Goal: Information Seeking & Learning: Compare options

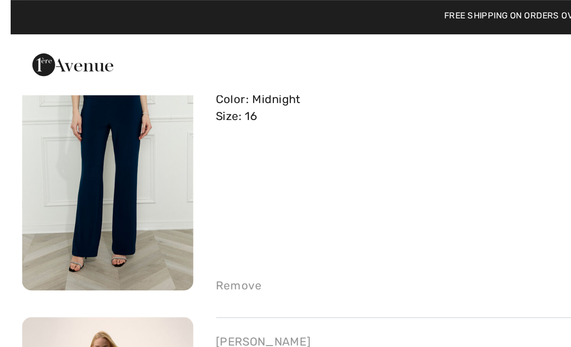
scroll to position [108, 0]
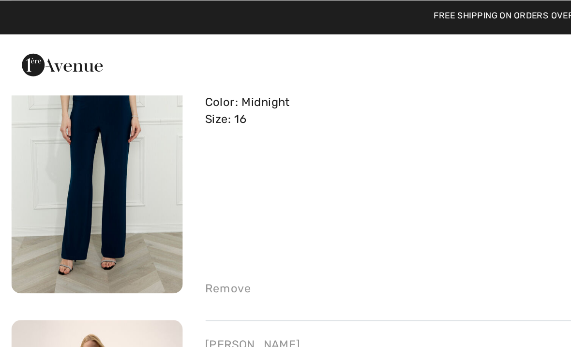
click at [49, 83] on img at bounding box center [49, 84] width 87 height 130
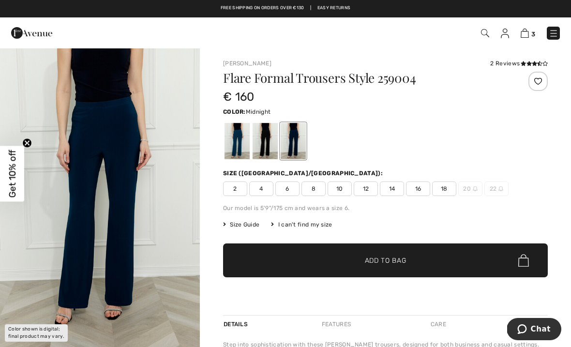
click at [283, 227] on div "I can't find my size" at bounding box center [301, 224] width 61 height 9
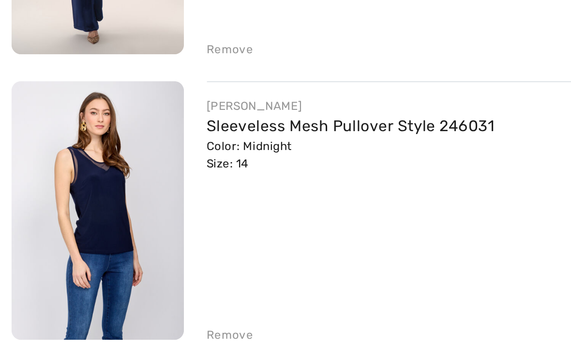
scroll to position [213, 0]
click at [37, 202] on img at bounding box center [49, 267] width 87 height 130
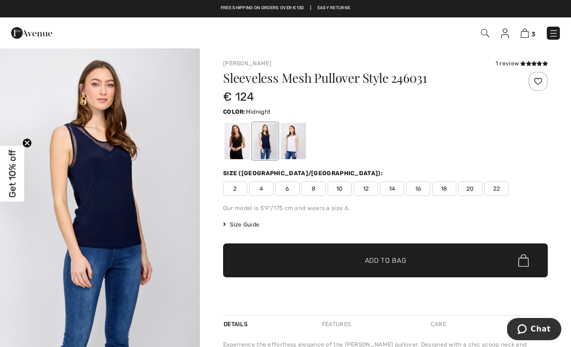
click at [526, 34] on img at bounding box center [525, 33] width 8 height 9
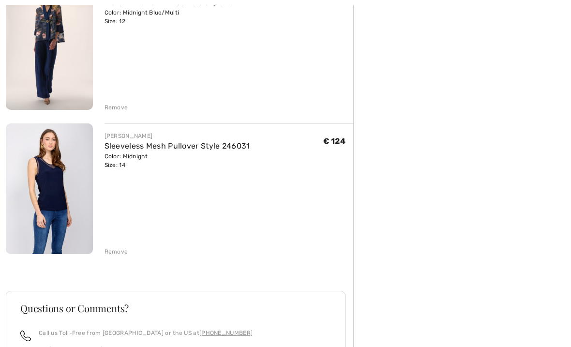
scroll to position [291, 0]
click at [48, 181] on img at bounding box center [49, 188] width 87 height 130
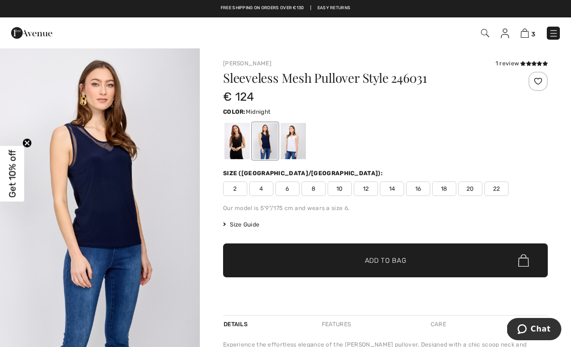
click at [247, 227] on span "Size Guide" at bounding box center [241, 224] width 36 height 9
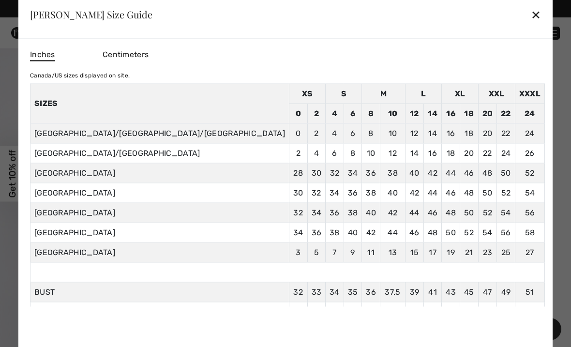
click at [424, 165] on td "42" at bounding box center [433, 173] width 18 height 20
click at [406, 157] on td "14" at bounding box center [415, 153] width 18 height 20
click at [380, 162] on td "12" at bounding box center [392, 153] width 25 height 20
click at [406, 165] on td "40" at bounding box center [415, 173] width 18 height 20
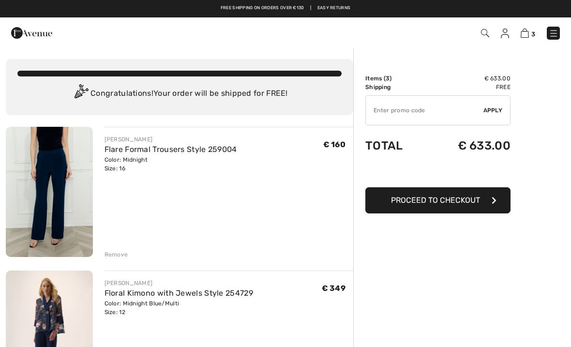
click at [51, 180] on img at bounding box center [49, 192] width 87 height 130
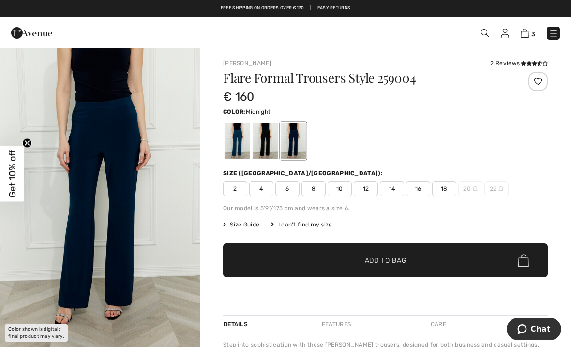
click at [396, 189] on span "14" at bounding box center [392, 189] width 24 height 15
click at [240, 222] on span "Size Guide" at bounding box center [241, 224] width 36 height 9
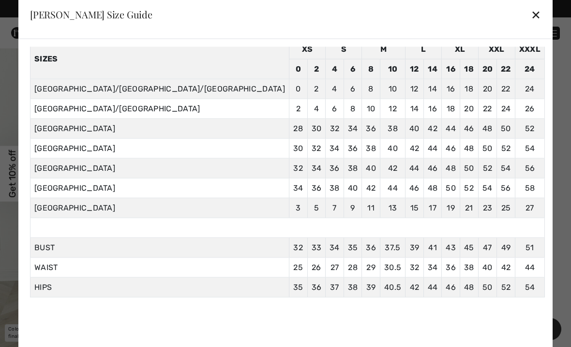
scroll to position [44, 0]
click at [442, 297] on td "46 117" at bounding box center [451, 288] width 18 height 20
click at [365, 301] on div "Inches Centimeters [GEOGRAPHIC_DATA]/US sizes displayed on site. Sizes XS S M L…" at bounding box center [287, 176] width 515 height 261
click at [556, 333] on div at bounding box center [285, 173] width 571 height 347
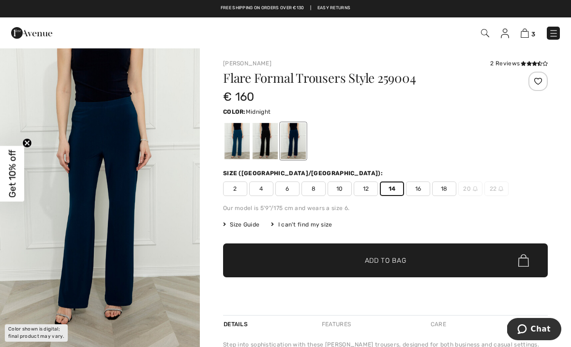
click at [240, 221] on span "Size Guide" at bounding box center [241, 224] width 36 height 9
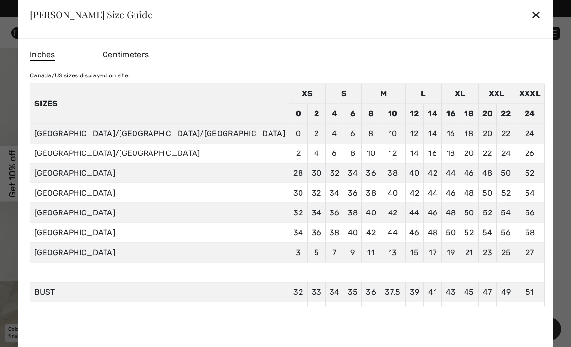
click at [5, 271] on div at bounding box center [285, 173] width 571 height 347
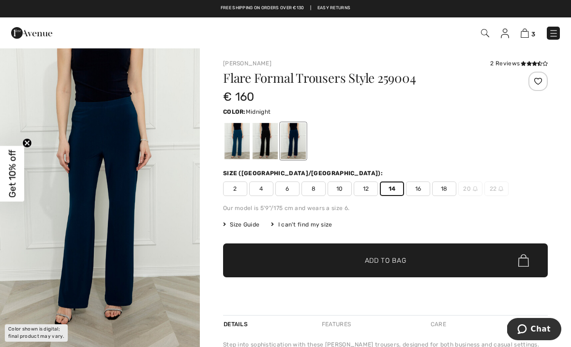
click at [245, 227] on span "Size Guide" at bounding box center [241, 224] width 36 height 9
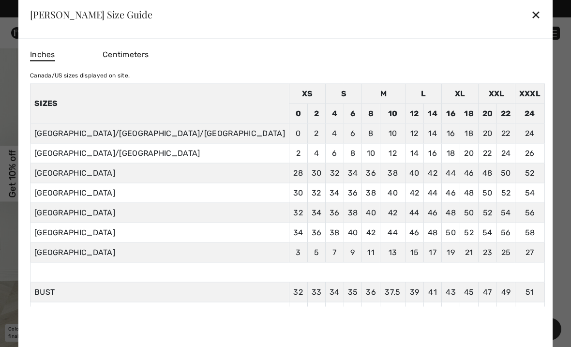
click at [307, 299] on td "33 83.8" at bounding box center [316, 292] width 18 height 20
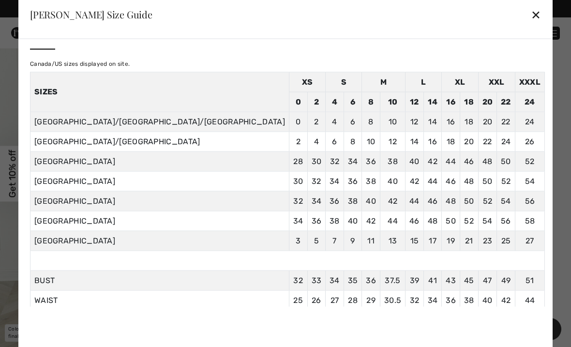
click at [424, 154] on td "42" at bounding box center [433, 162] width 18 height 20
click at [104, 210] on div "Inches Centimeters Canada/US sizes displayed on site. Sizes XS S M L XL XXL XXX…" at bounding box center [285, 198] width 535 height 318
click at [106, 229] on div "Inches Centimeters Canada/US sizes displayed on site. Sizes XS S M L XL XXL XXX…" at bounding box center [285, 198] width 535 height 318
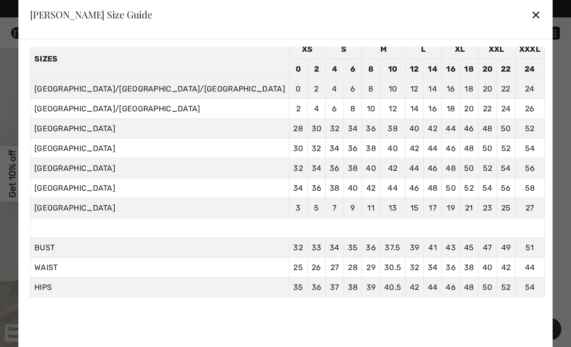
scroll to position [44, 0]
click at [376, 301] on div "Inches Centimeters Canada/US sizes displayed on site. Sizes XS S M L XL XXL XXX…" at bounding box center [287, 176] width 515 height 261
click at [460, 284] on td "48 122" at bounding box center [469, 288] width 18 height 20
click at [442, 129] on td "44" at bounding box center [451, 129] width 18 height 20
click at [406, 121] on td "40" at bounding box center [415, 129] width 18 height 20
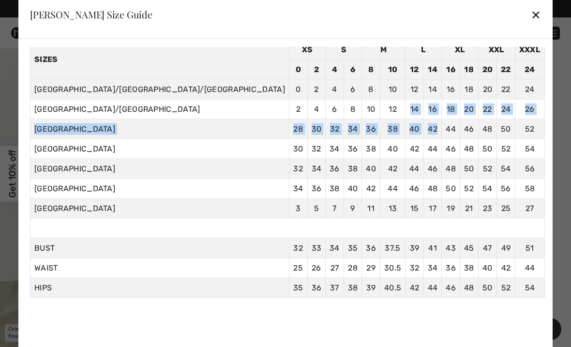
click at [422, 228] on td at bounding box center [287, 228] width 515 height 20
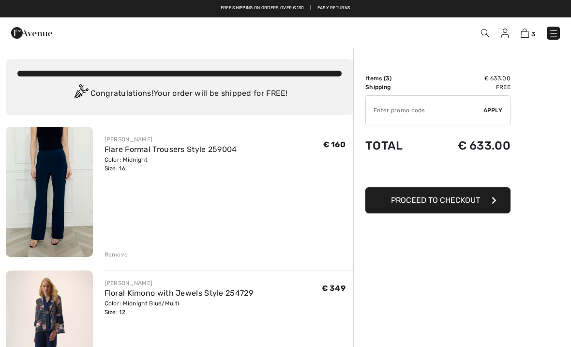
click at [60, 169] on img at bounding box center [49, 192] width 87 height 130
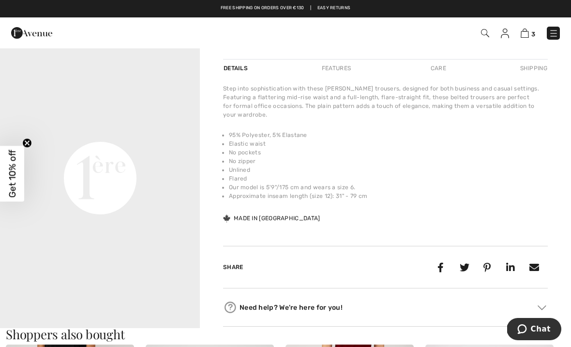
scroll to position [258, 0]
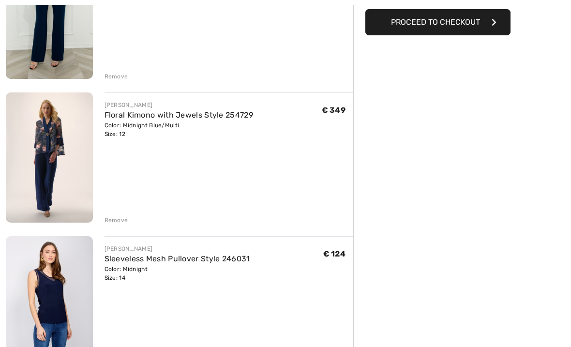
scroll to position [179, 0]
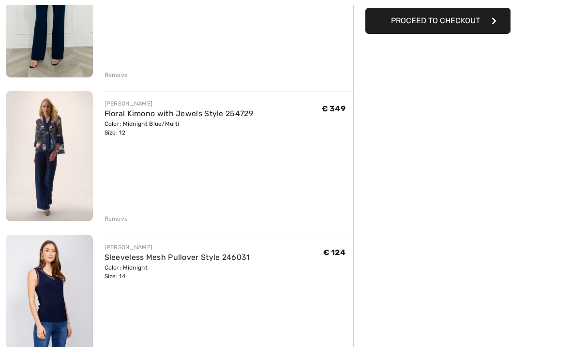
click at [44, 294] on img at bounding box center [49, 300] width 87 height 130
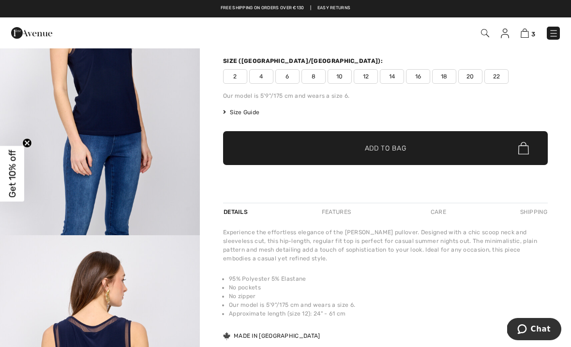
scroll to position [113, 0]
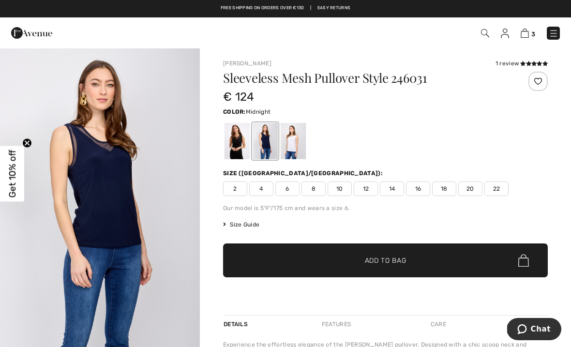
click at [549, 35] on img at bounding box center [554, 34] width 10 height 10
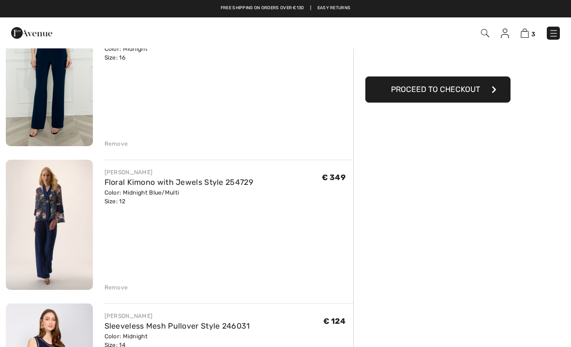
scroll to position [109, 0]
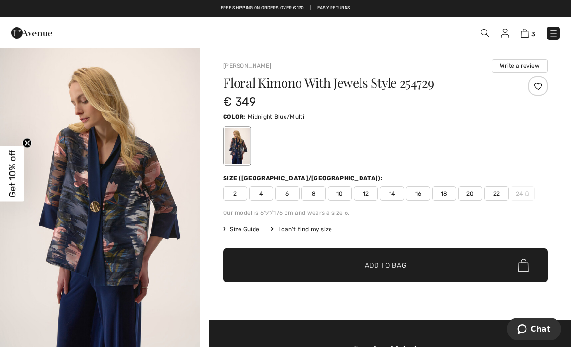
click at [558, 31] on img at bounding box center [554, 34] width 10 height 10
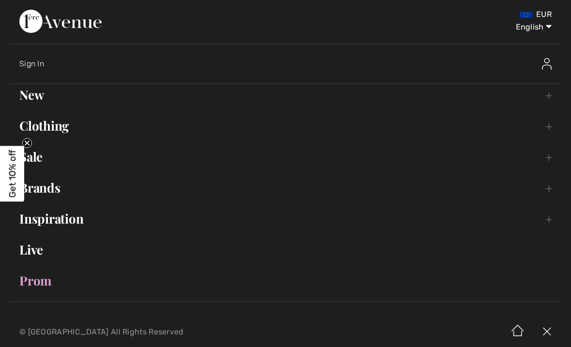
click at [56, 128] on link "Clothing Toggle submenu" at bounding box center [286, 125] width 552 height 21
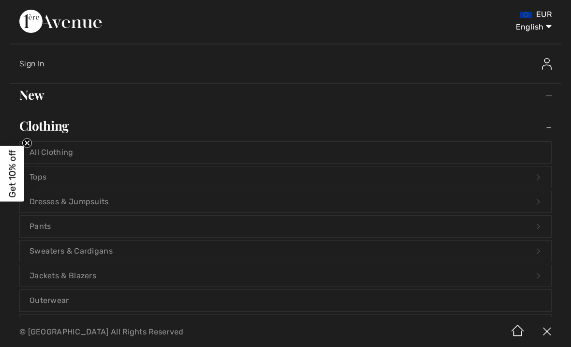
click at [49, 184] on link "Tops Open submenu" at bounding box center [286, 177] width 532 height 21
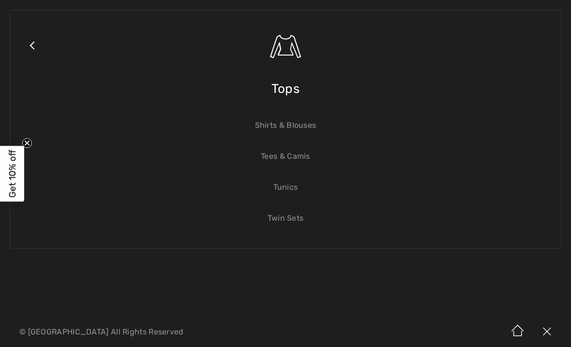
click at [285, 160] on link "Tees & Camis" at bounding box center [286, 156] width 532 height 21
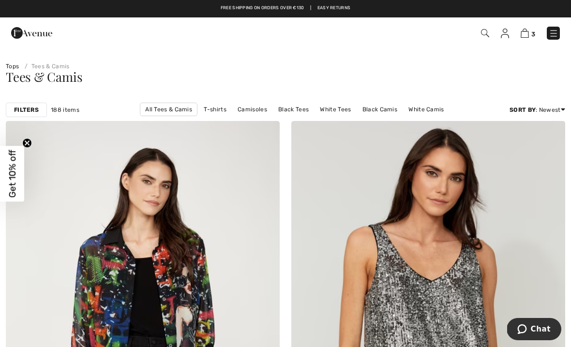
click at [294, 116] on link "[PERSON_NAME] Tees & [PERSON_NAME]" at bounding box center [230, 122] width 128 height 13
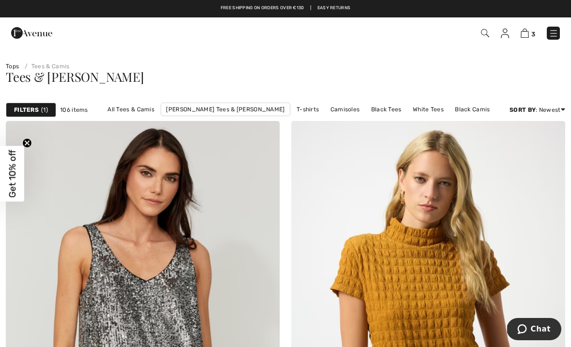
click at [32, 108] on strong "Filters" at bounding box center [26, 110] width 25 height 9
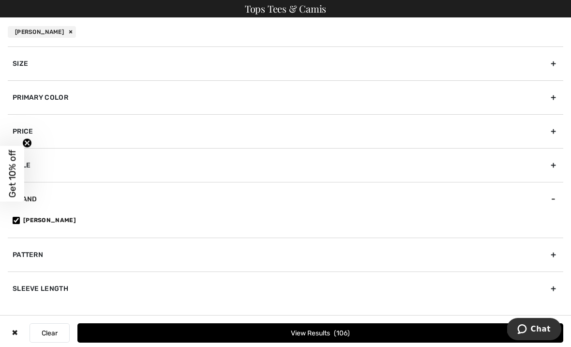
click at [40, 95] on div "Primary Color" at bounding box center [286, 97] width 556 height 34
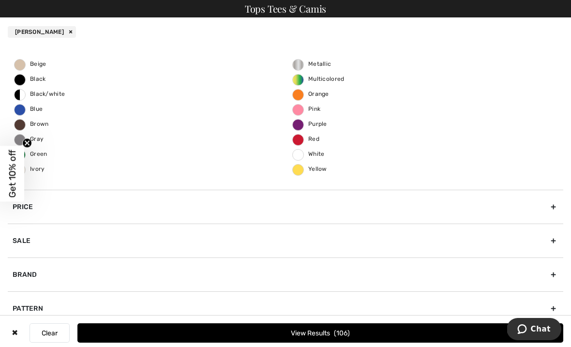
scroll to position [57, 0]
click at [26, 111] on span "Blue" at bounding box center [29, 108] width 28 height 7
click at [0, 0] on input "Blue" at bounding box center [0, 0] width 0 height 0
click at [314, 330] on button "View Results 28" at bounding box center [320, 332] width 486 height 19
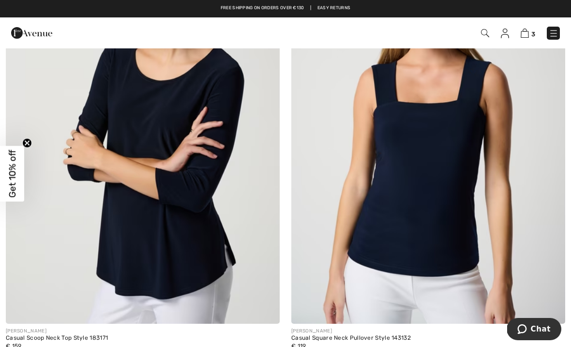
scroll to position [6461, 0]
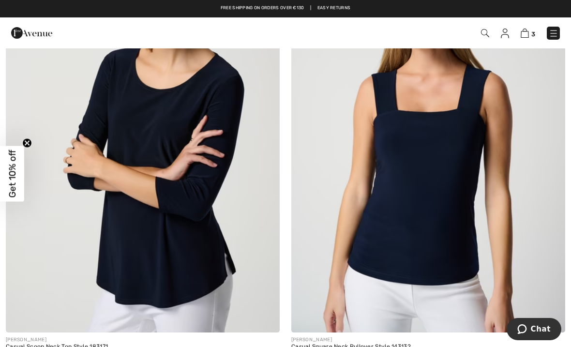
click at [137, 246] on img at bounding box center [143, 127] width 274 height 411
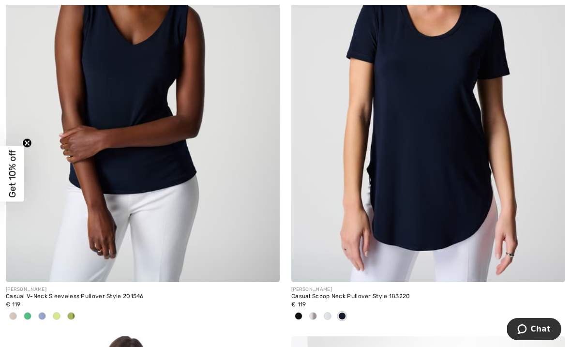
scroll to position [5005, 0]
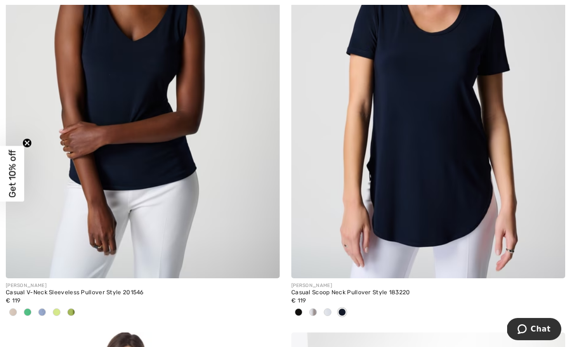
click at [387, 218] on img at bounding box center [428, 72] width 274 height 411
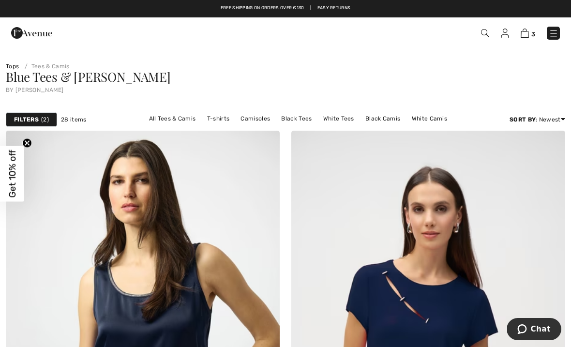
click at [144, 118] on link "All Tees & Camis" at bounding box center [172, 118] width 57 height 13
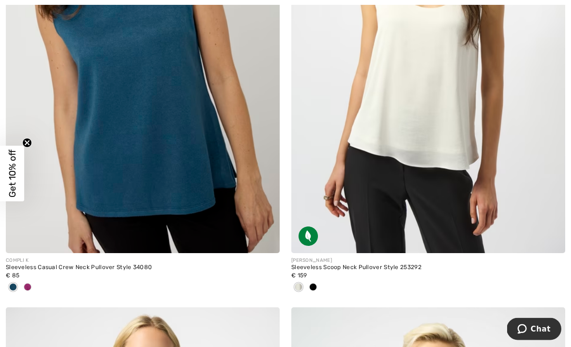
scroll to position [4524, 0]
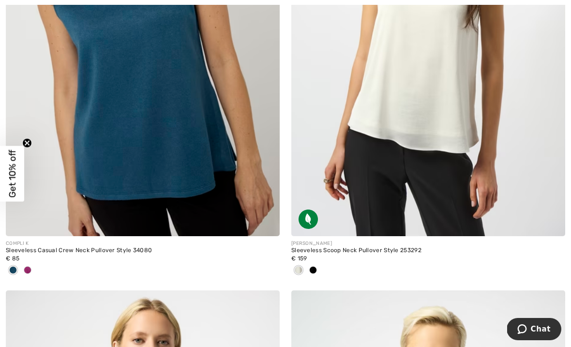
click at [125, 132] on img at bounding box center [143, 30] width 274 height 411
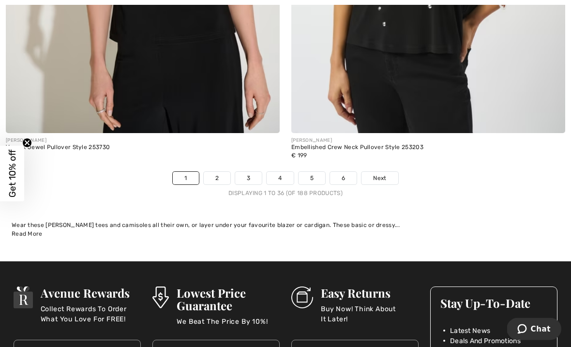
scroll to position [8416, 0]
click at [217, 175] on link "2" at bounding box center [217, 178] width 27 height 13
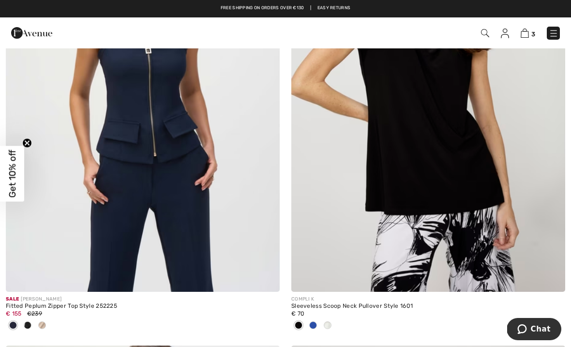
scroll to position [3955, 0]
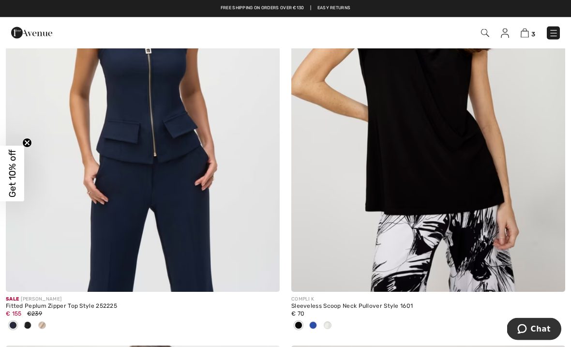
click at [377, 209] on img at bounding box center [428, 86] width 274 height 411
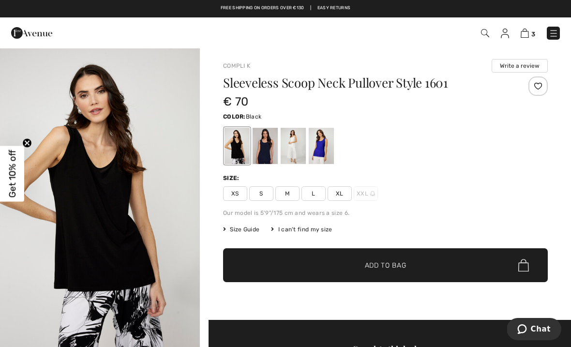
click at [324, 146] on div at bounding box center [321, 146] width 25 height 36
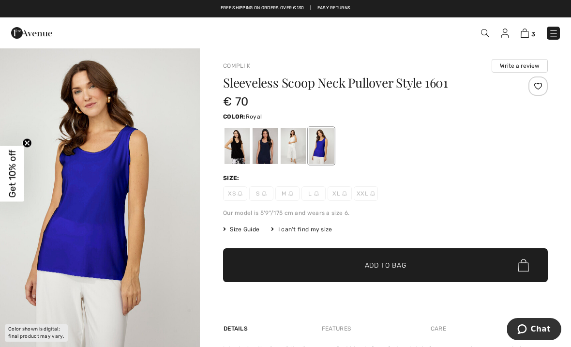
click at [266, 150] on div at bounding box center [265, 146] width 25 height 36
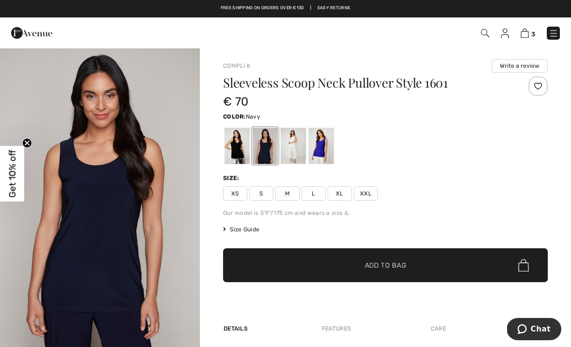
click at [237, 149] on div at bounding box center [237, 146] width 25 height 36
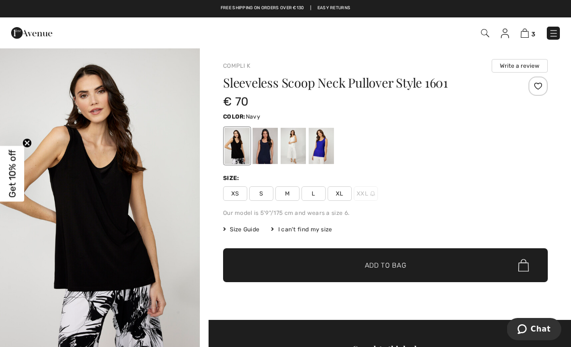
click at [266, 149] on div at bounding box center [265, 146] width 25 height 36
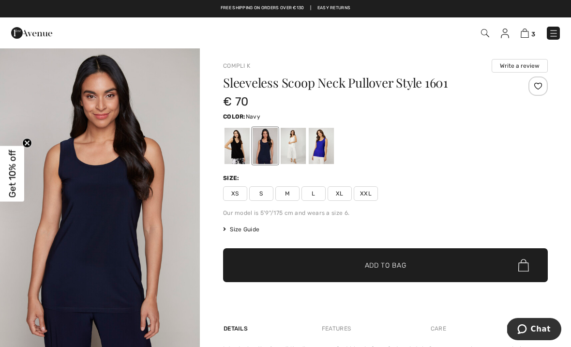
click at [320, 196] on span "L" at bounding box center [314, 193] width 24 height 15
click at [292, 190] on span "M" at bounding box center [288, 193] width 24 height 15
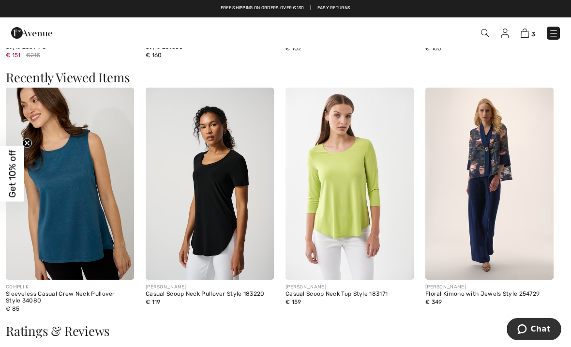
scroll to position [1028, 0]
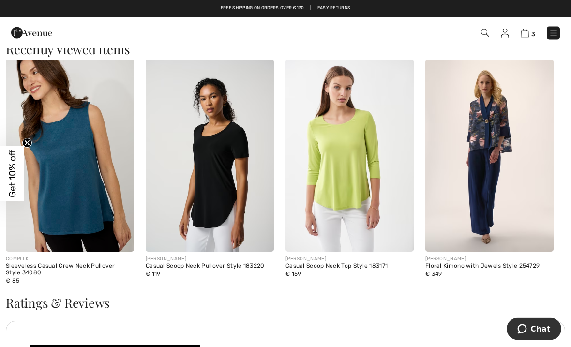
click at [268, 315] on div "Ratings & Reviews" at bounding box center [286, 309] width 560 height 24
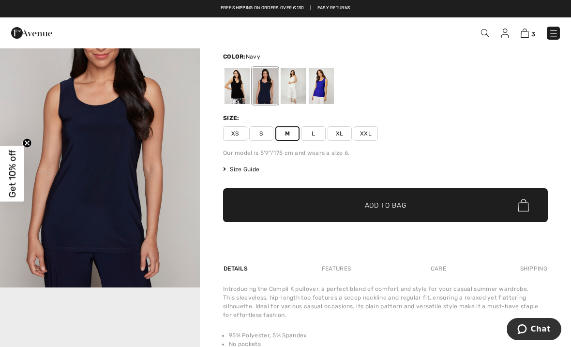
scroll to position [0, 0]
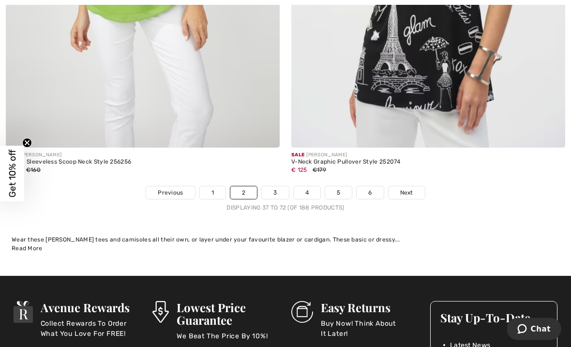
scroll to position [8338, 0]
click at [275, 187] on link "3" at bounding box center [275, 192] width 27 height 13
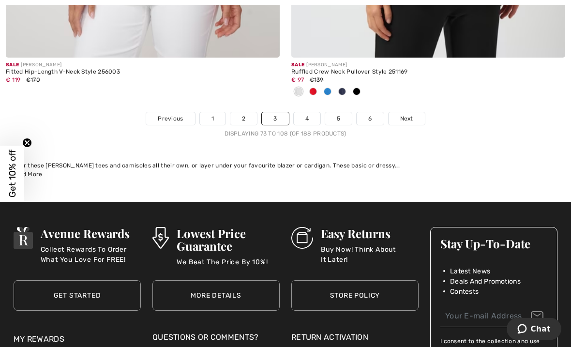
scroll to position [8508, 0]
click at [308, 112] on link "4" at bounding box center [307, 118] width 27 height 13
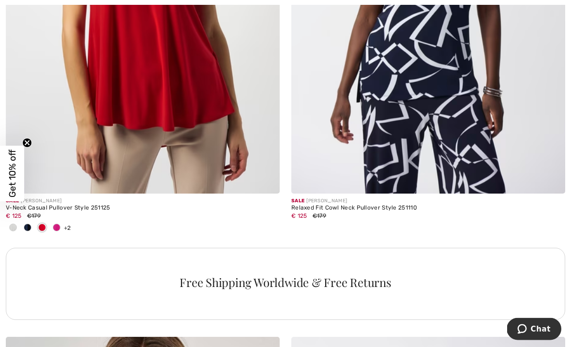
scroll to position [2649, 0]
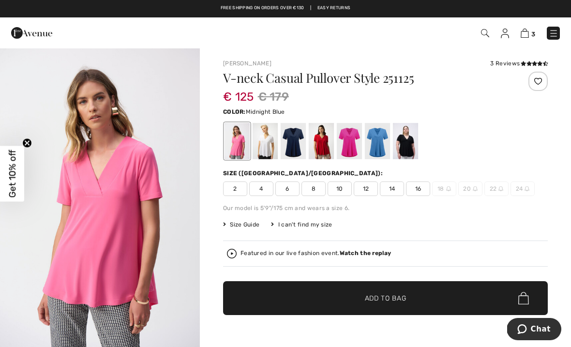
click at [285, 139] on div at bounding box center [293, 141] width 25 height 36
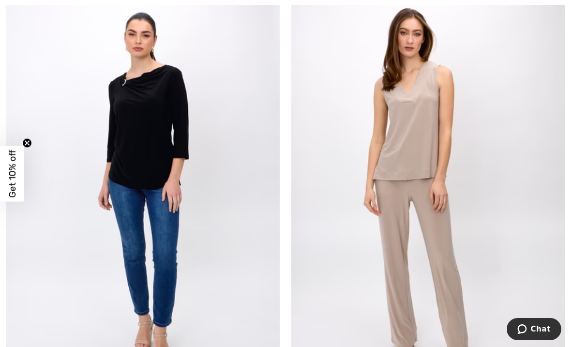
scroll to position [7691, 0]
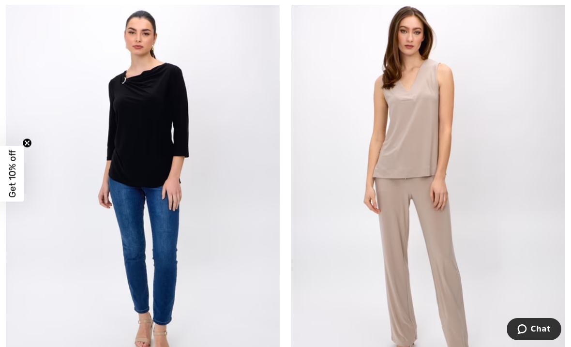
click at [334, 283] on img at bounding box center [428, 187] width 274 height 411
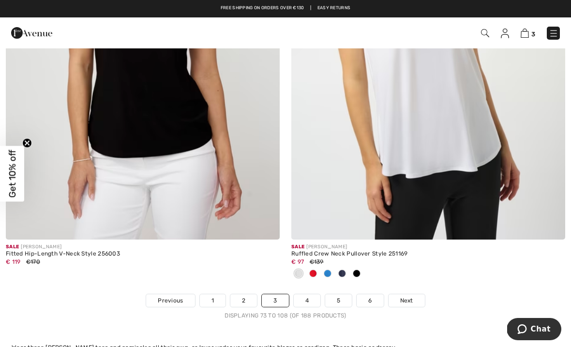
scroll to position [8312, 0]
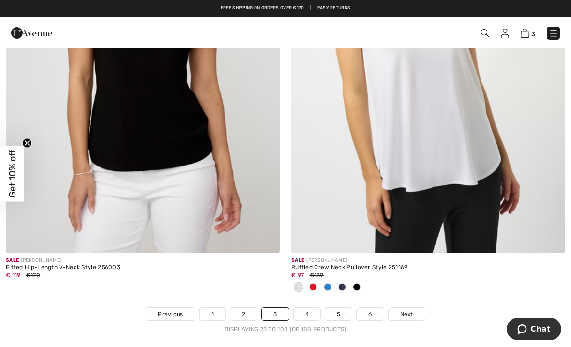
click at [341, 311] on link "5" at bounding box center [338, 314] width 27 height 13
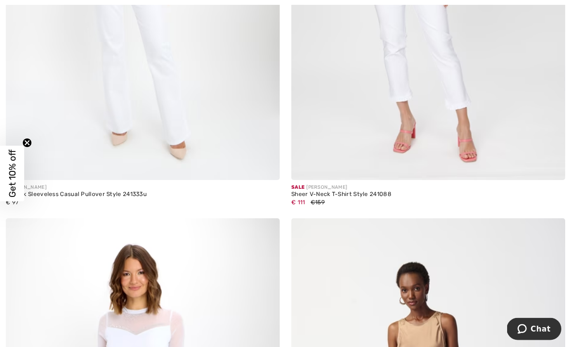
scroll to position [352, 0]
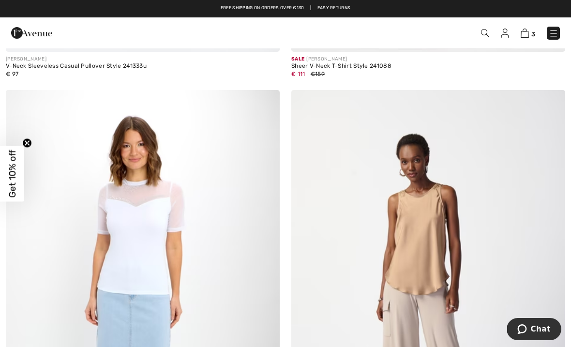
scroll to position [462, 0]
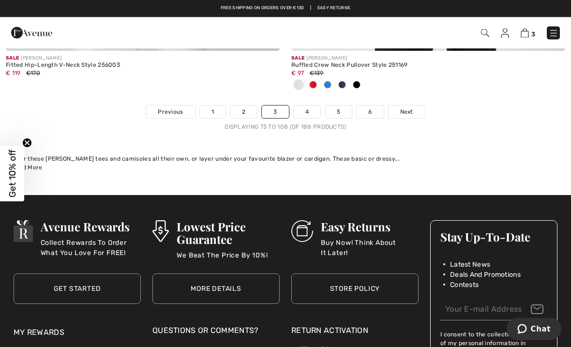
scroll to position [8514, 0]
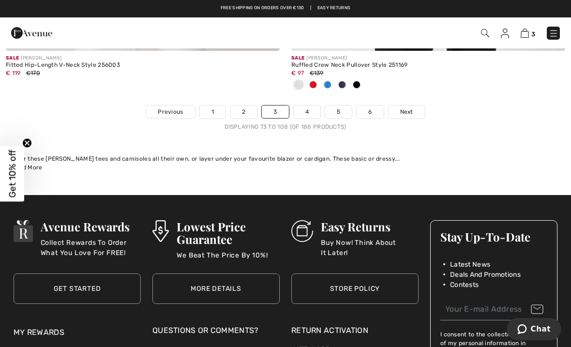
click at [311, 106] on link "4" at bounding box center [307, 112] width 27 height 13
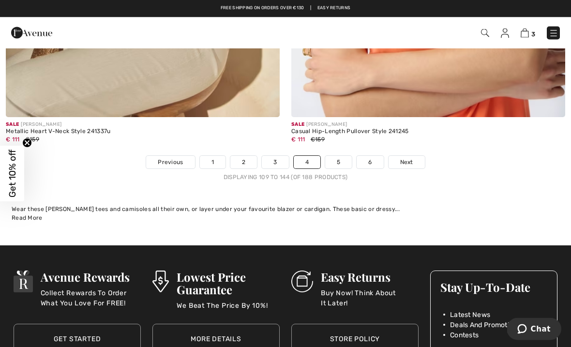
scroll to position [8432, 0]
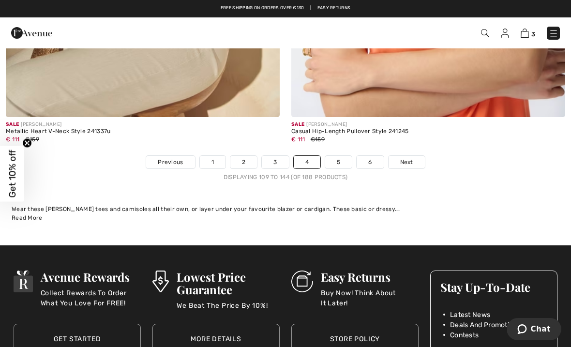
click at [371, 156] on link "6" at bounding box center [370, 162] width 27 height 13
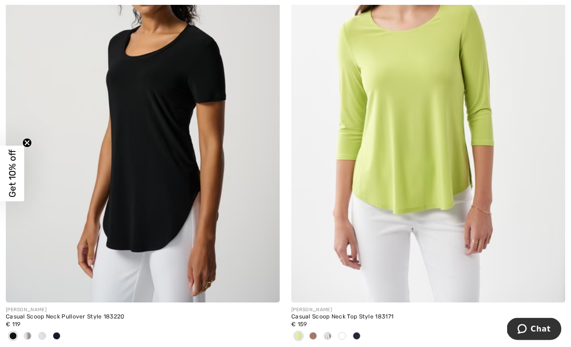
scroll to position [1144, 0]
click at [385, 142] on img at bounding box center [428, 97] width 274 height 411
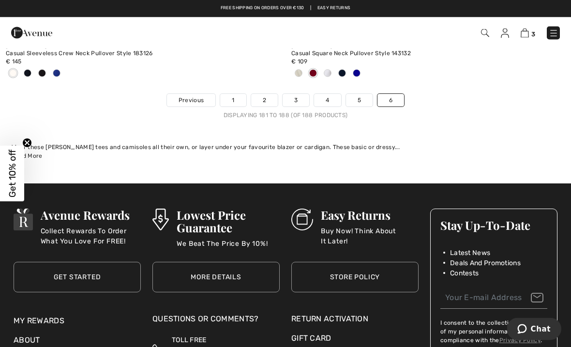
scroll to position [1872, 0]
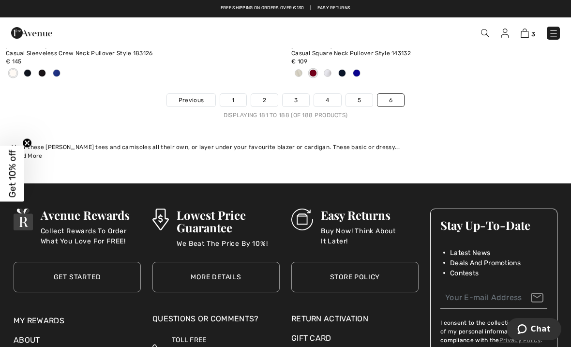
click at [331, 95] on link "4" at bounding box center [327, 100] width 27 height 13
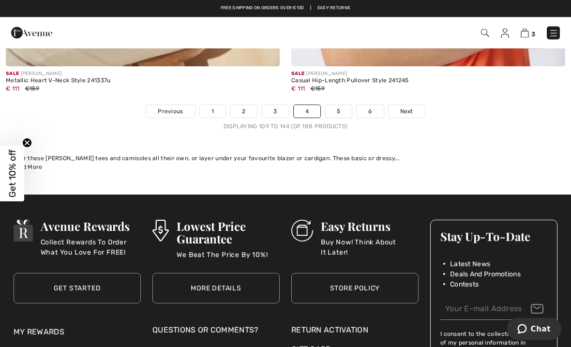
scroll to position [8460, 0]
